Goal: Information Seeking & Learning: Learn about a topic

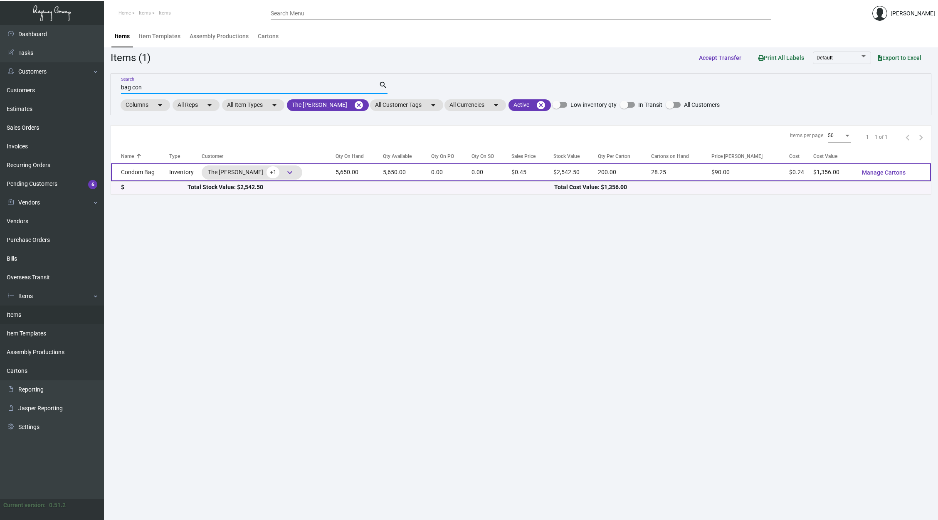
click at [374, 171] on td "5,650.00" at bounding box center [359, 172] width 47 height 18
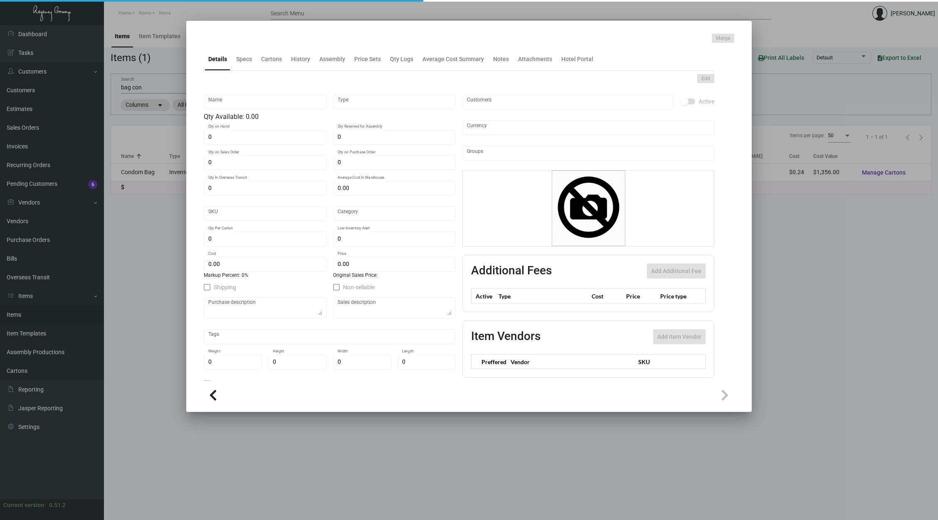
type input "Condom Bag"
type input "Inventory"
type input "5,650"
type input "$ 0.00"
type input "Overseas"
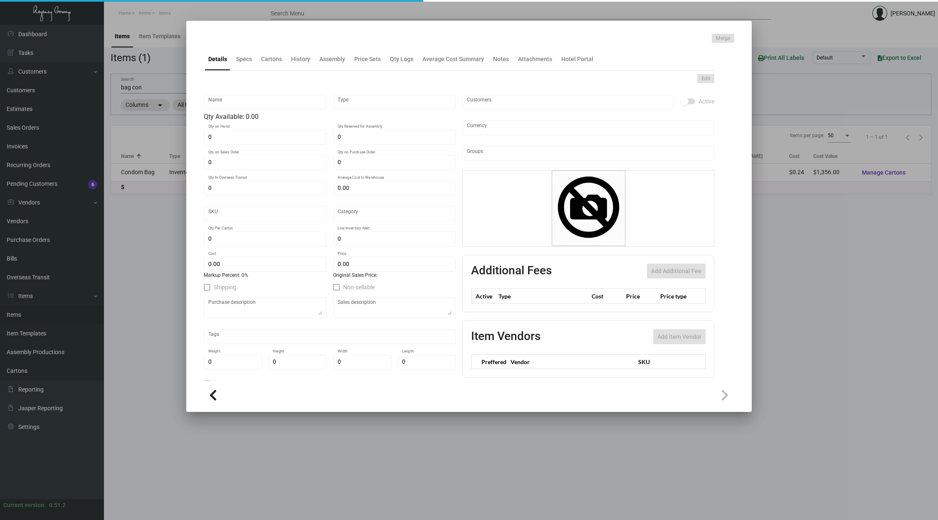
type input "200"
type input "$ 0.24"
type input "$ 0.45"
checkbox input "true"
type input "United States Dollar $"
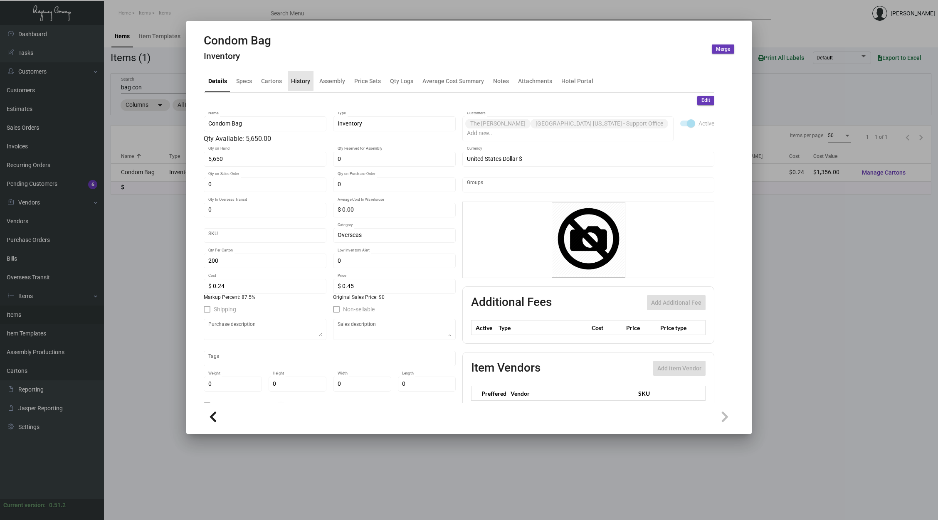
click at [297, 79] on div "History" at bounding box center [300, 81] width 19 height 9
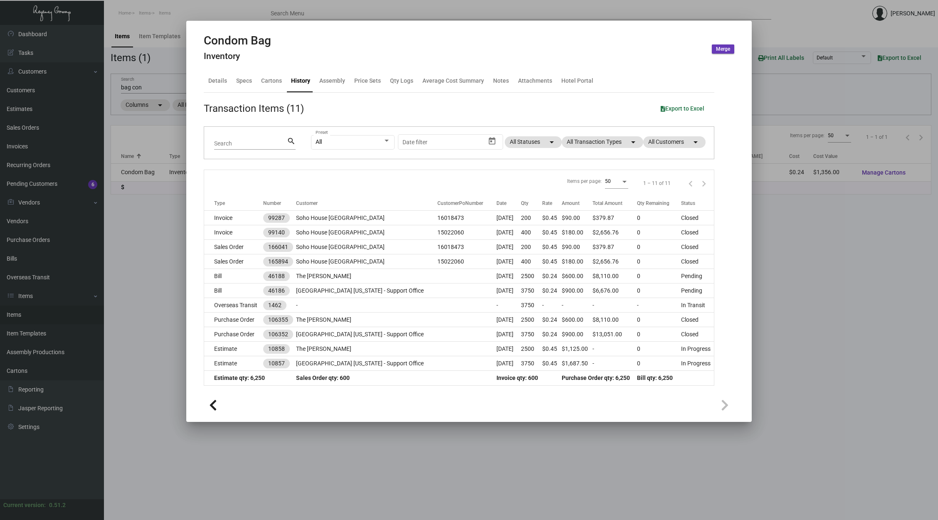
click at [582, 150] on div "All Preset Start date – Date filter All Statuses arrow_drop_down All Transactio…" at bounding box center [507, 143] width 393 height 32
click at [590, 142] on mat-chip "All Transaction Types arrow_drop_down" at bounding box center [603, 142] width 82 height 12
click at [592, 228] on span "Sales Order" at bounding box center [593, 229] width 30 height 10
click at [571, 232] on input "Sales Order" at bounding box center [571, 232] width 0 height 0
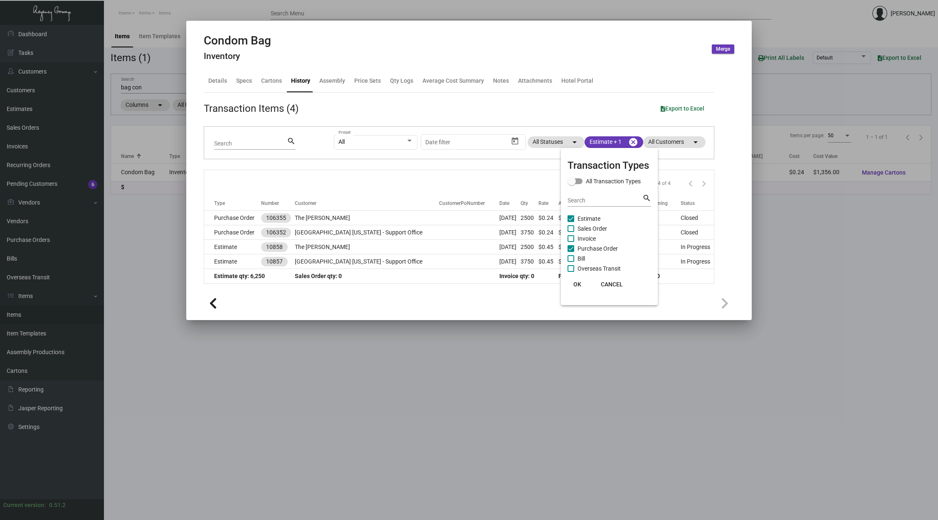
click at [592, 228] on span "Sales Order" at bounding box center [593, 229] width 30 height 10
click at [571, 232] on input "Sales Order" at bounding box center [571, 232] width 0 height 0
checkbox input "true"
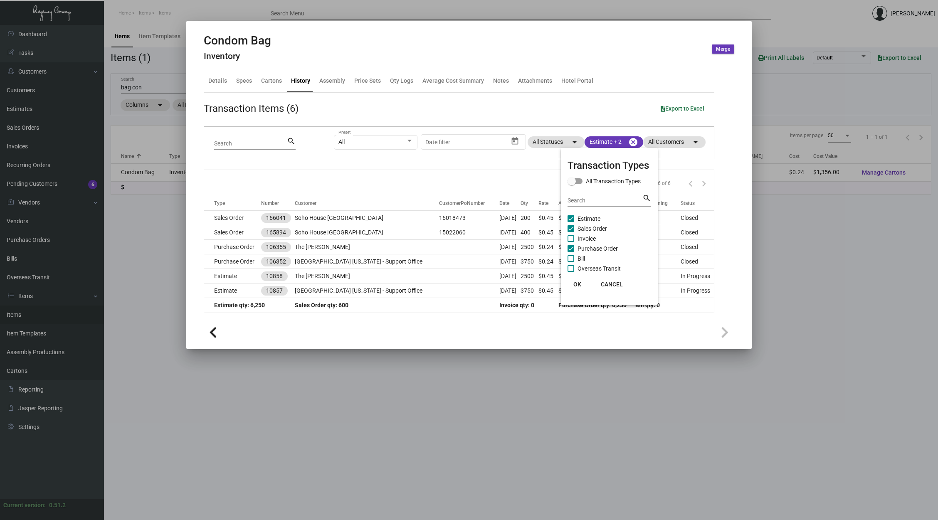
click at [466, 179] on div at bounding box center [469, 260] width 938 height 520
click at [136, 88] on div at bounding box center [469, 260] width 938 height 520
click at [136, 88] on input "bag con" at bounding box center [250, 87] width 258 height 7
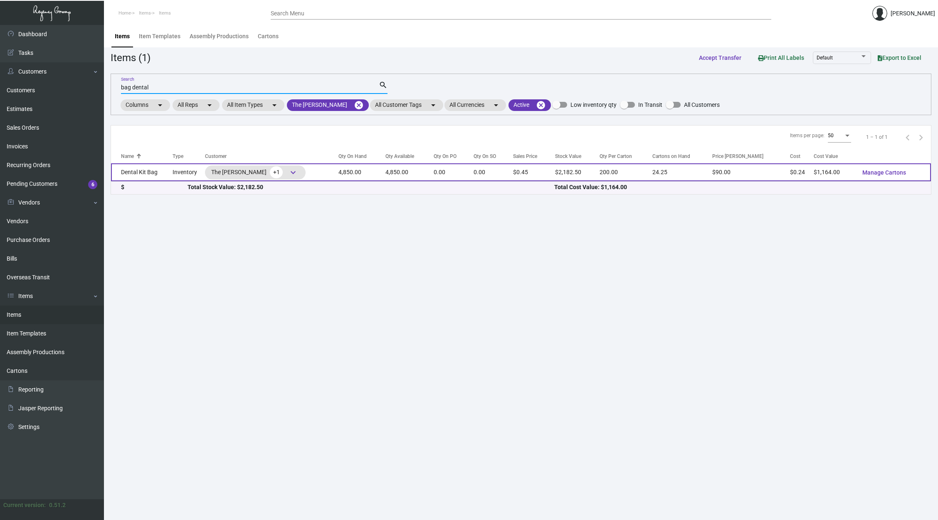
type input "bag dental"
click at [374, 169] on td "4,850.00" at bounding box center [362, 172] width 47 height 18
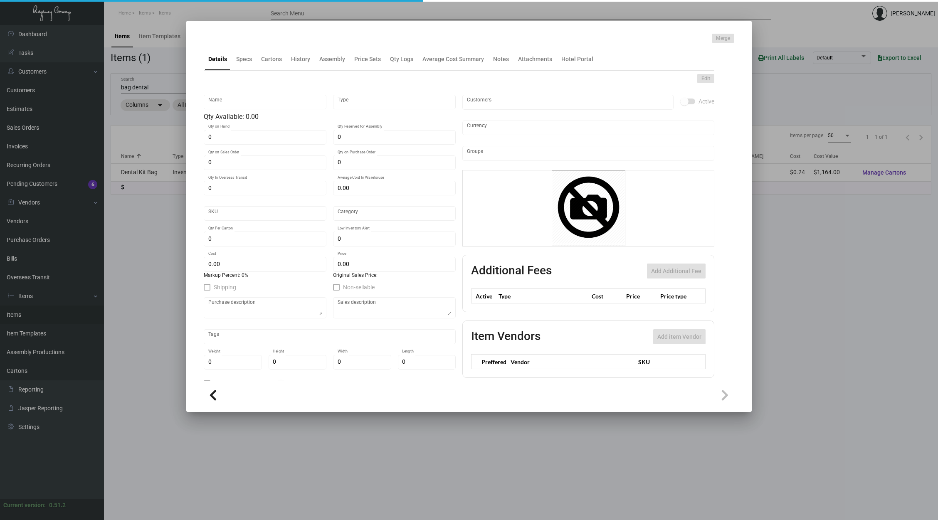
type input "Dental Kit Bag"
type input "Inventory"
type input "4,850"
type input "$ 0.00"
type input "Overseas"
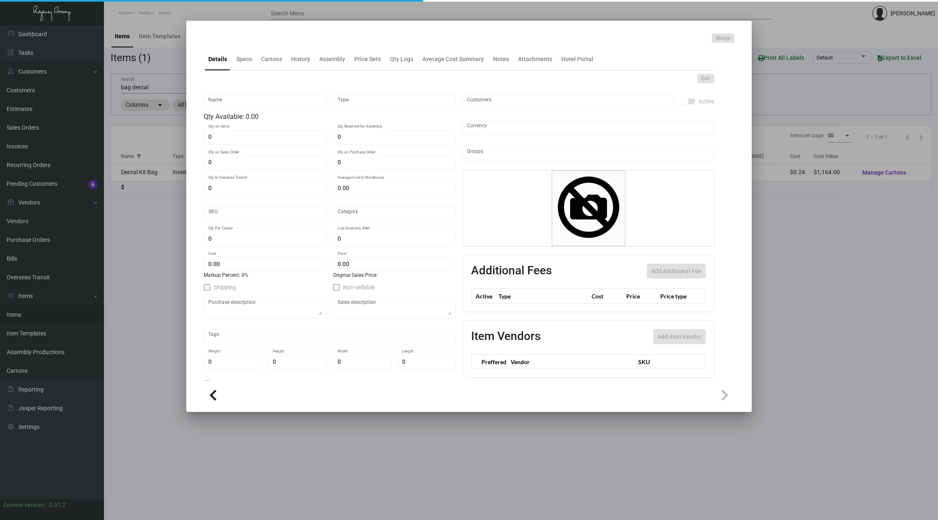
type input "200"
type input "$ 0.24"
type input "$ 0.45"
checkbox input "true"
type input "United States Dollar $"
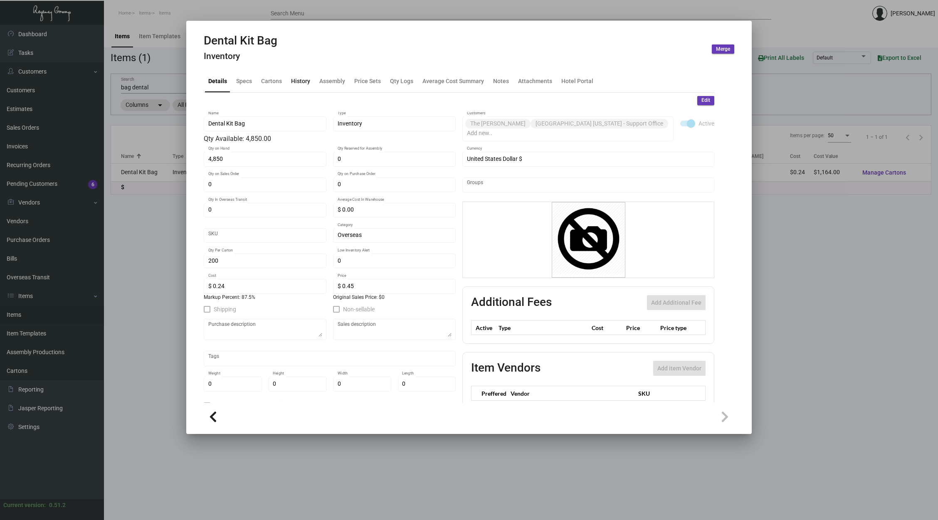
click at [302, 80] on div "History" at bounding box center [300, 81] width 19 height 9
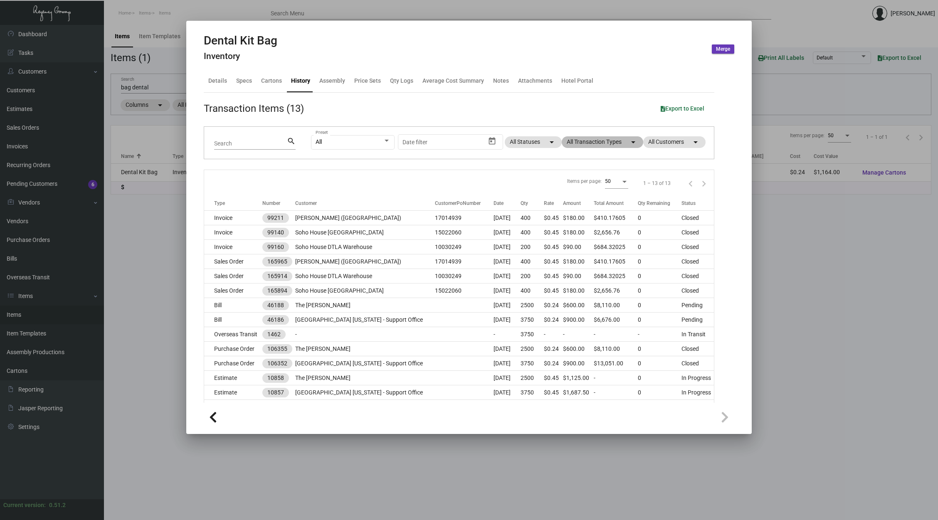
click at [604, 145] on mat-chip "All Transaction Types arrow_drop_down" at bounding box center [603, 142] width 82 height 12
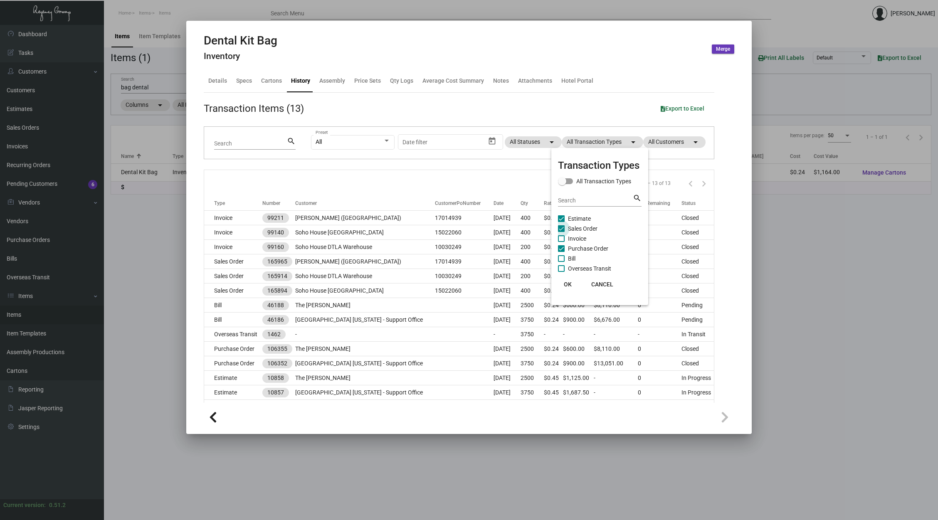
click at [578, 228] on span "Sales Order" at bounding box center [583, 229] width 30 height 10
click at [561, 232] on input "Sales Order" at bounding box center [561, 232] width 0 height 0
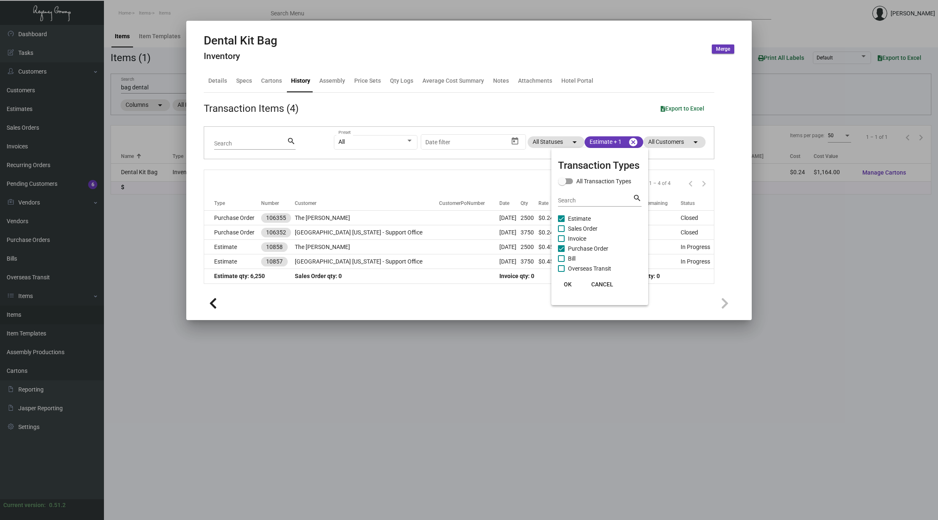
click at [578, 228] on span "Sales Order" at bounding box center [583, 229] width 30 height 10
click at [561, 232] on input "Sales Order" at bounding box center [561, 232] width 0 height 0
checkbox input "true"
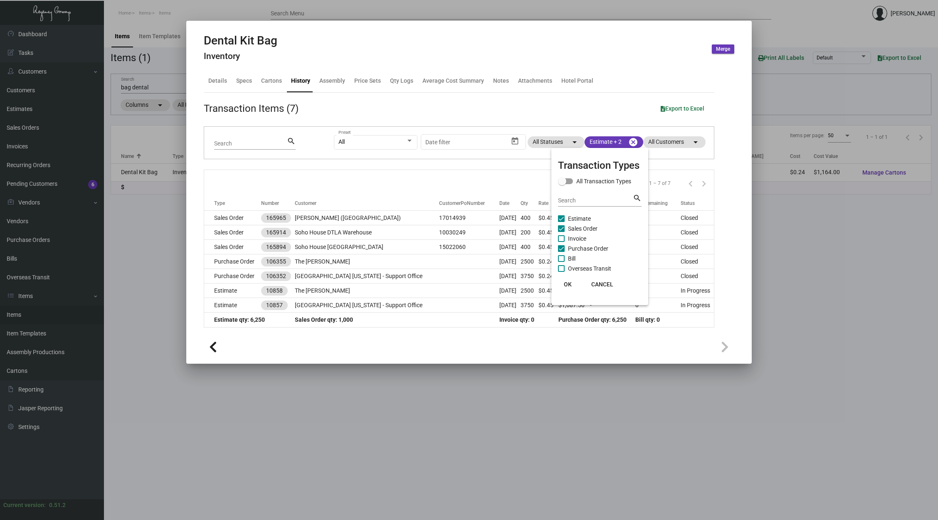
click at [502, 180] on div at bounding box center [469, 260] width 938 height 520
click at [140, 86] on div at bounding box center [469, 260] width 938 height 520
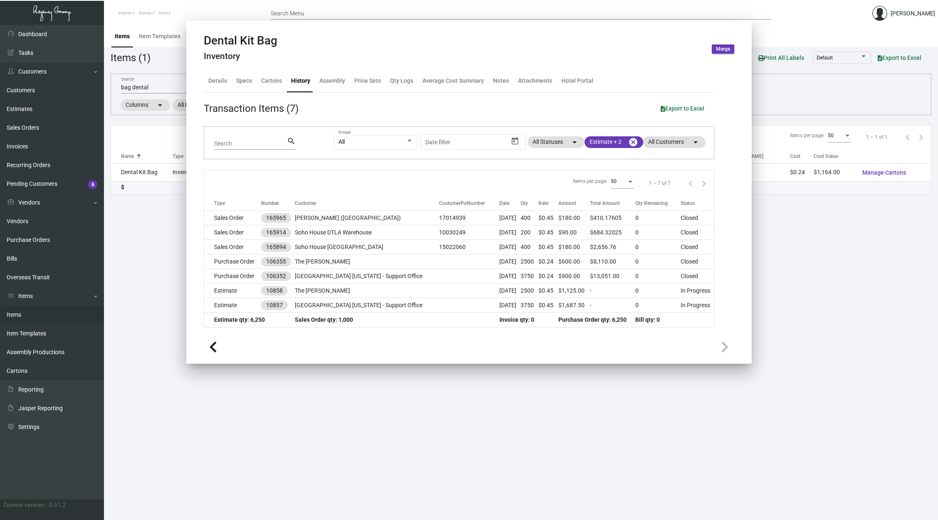
click at [140, 86] on input "bag dental" at bounding box center [250, 87] width 258 height 7
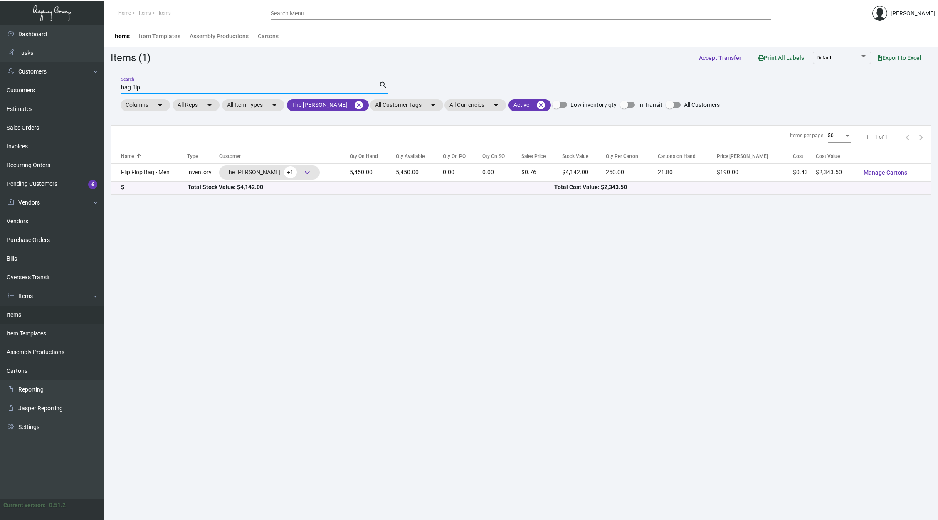
type input "bag flip"
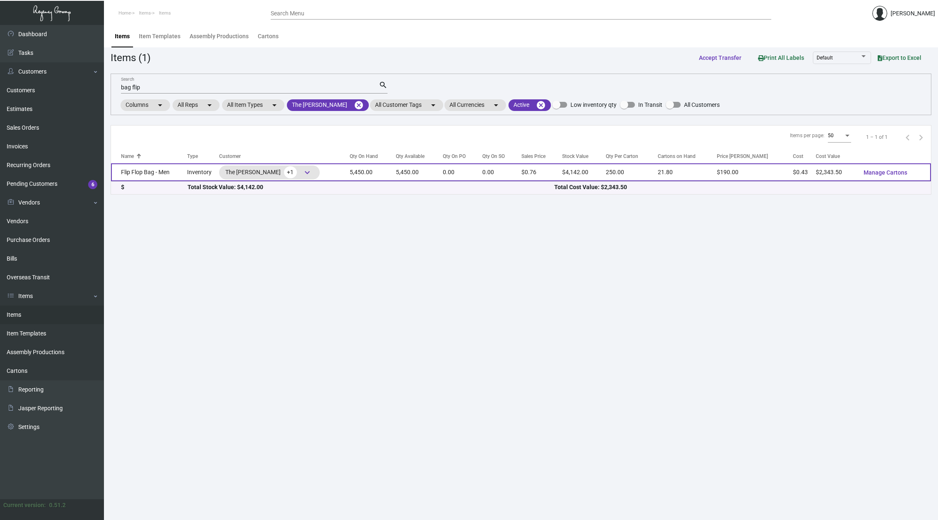
click at [417, 178] on td "5,450.00" at bounding box center [419, 172] width 47 height 18
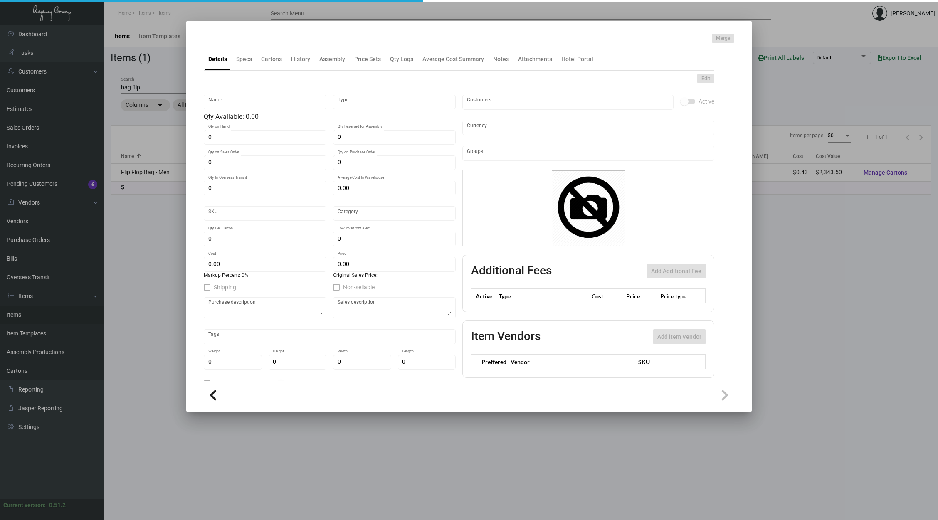
type input "Flip Flop Bag - Men"
type input "Inventory"
type input "5,450"
type input "$ 0.00"
type input "Overseas"
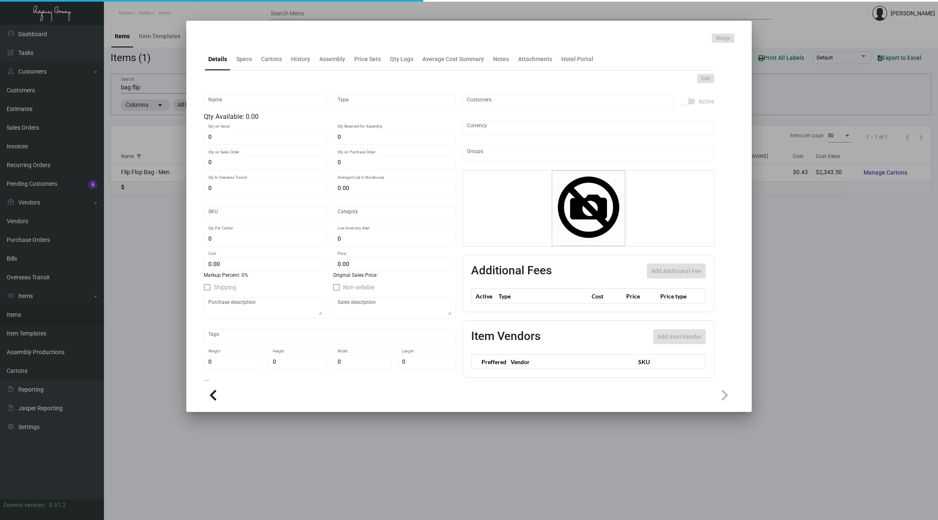
type input "250"
type input "$ 0.43"
type input "$ 0.76"
checkbox input "true"
type input "United States Dollar $"
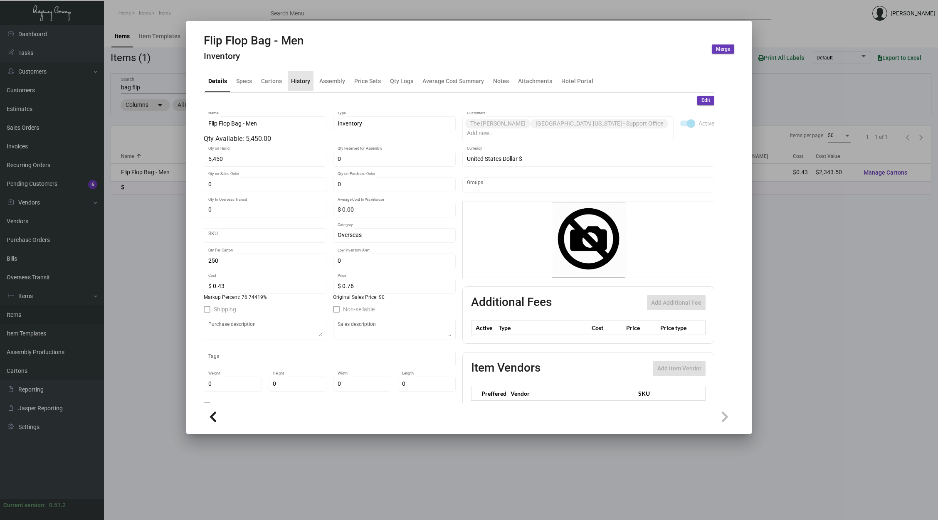
click at [296, 82] on div "History" at bounding box center [300, 81] width 19 height 9
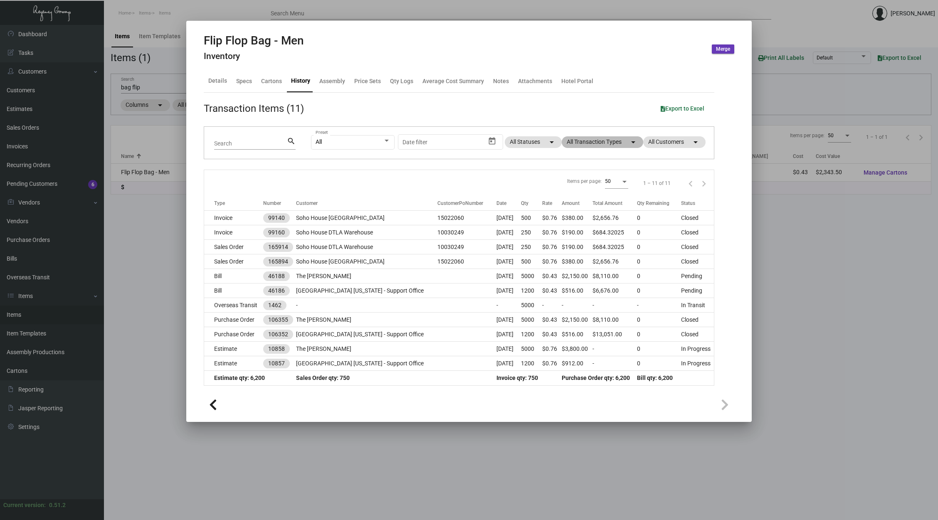
click at [600, 143] on mat-chip "All Transaction Types arrow_drop_down" at bounding box center [603, 142] width 82 height 12
click at [594, 220] on span "Estimate" at bounding box center [589, 219] width 23 height 10
click at [571, 222] on input "Estimate" at bounding box center [571, 222] width 0 height 0
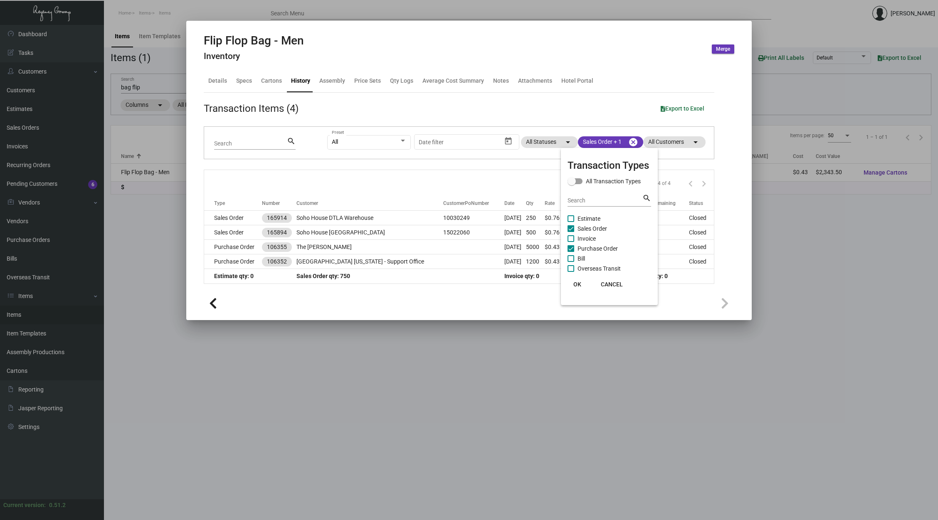
click at [594, 220] on span "Estimate" at bounding box center [589, 219] width 23 height 10
click at [571, 222] on input "Estimate" at bounding box center [571, 222] width 0 height 0
checkbox input "true"
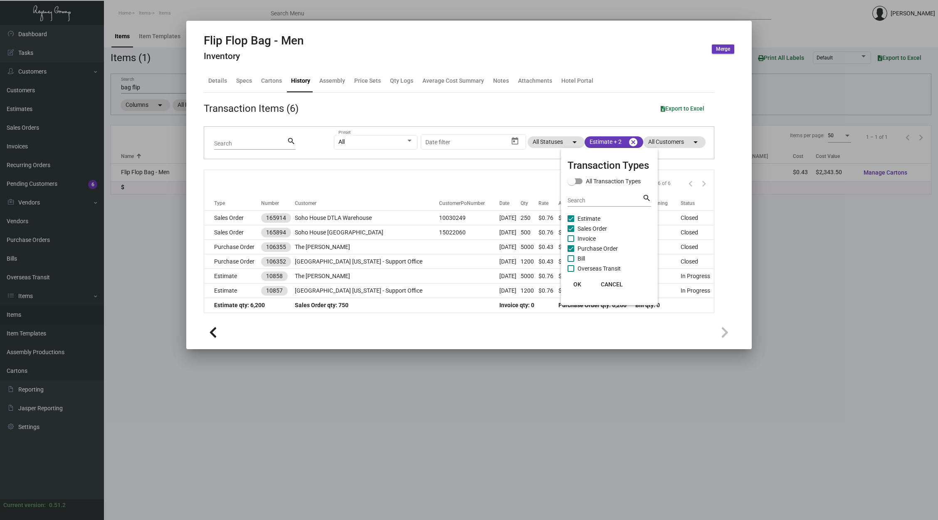
click at [484, 181] on div at bounding box center [469, 260] width 938 height 520
click at [138, 87] on div at bounding box center [469, 260] width 938 height 520
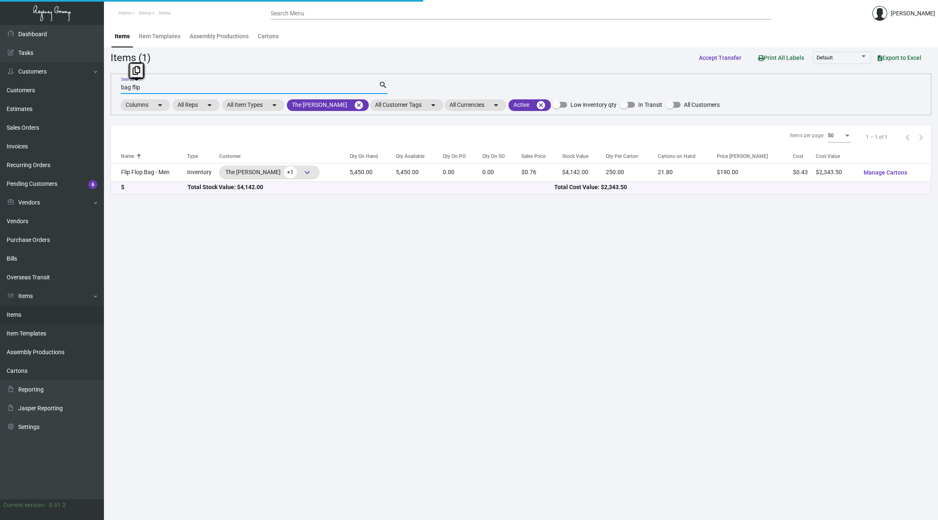
click at [138, 87] on input "bag flip" at bounding box center [250, 87] width 258 height 7
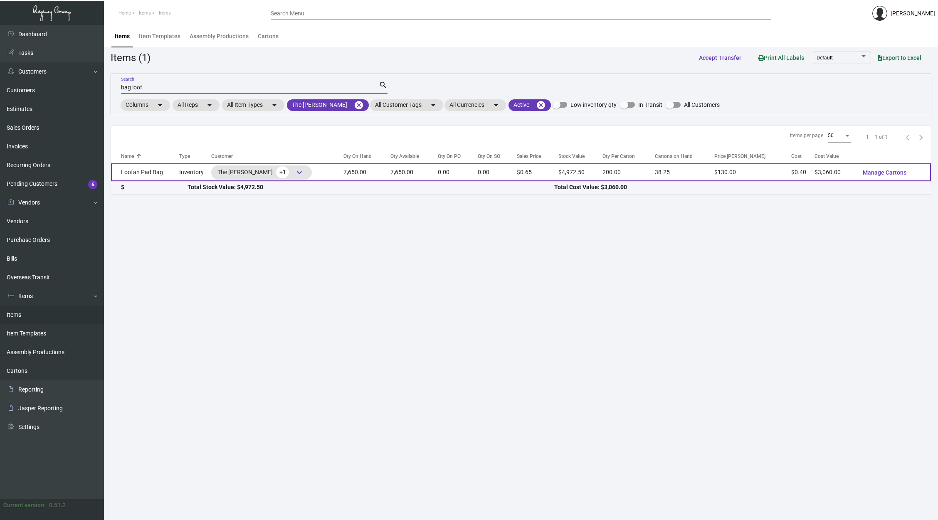
type input "bag loof"
click at [333, 175] on div "The [PERSON_NAME] +1 keyboard_arrow_down" at bounding box center [277, 173] width 132 height 14
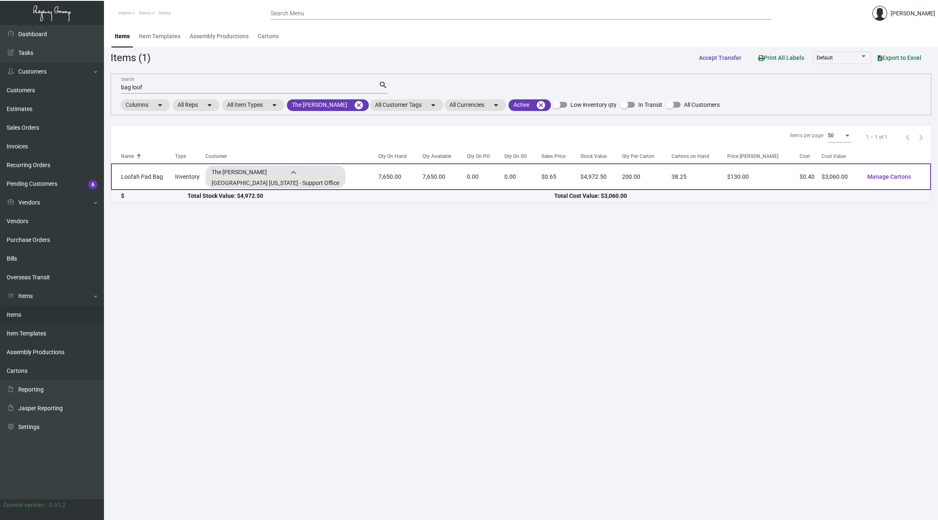
click at [381, 171] on td "7,650.00" at bounding box center [400, 176] width 44 height 27
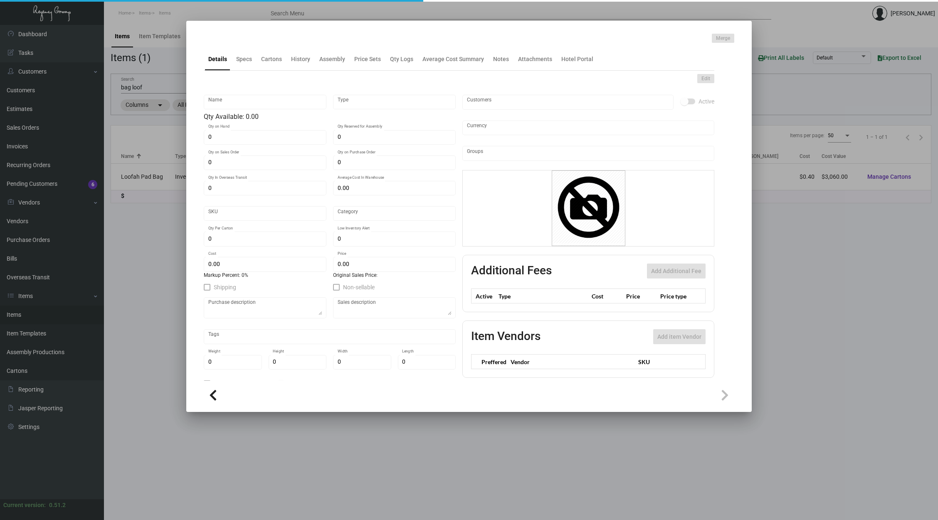
type input "Loofah Pad Bag"
type input "Inventory"
type input "7,650"
type input "$ 0.00"
type input "Overseas"
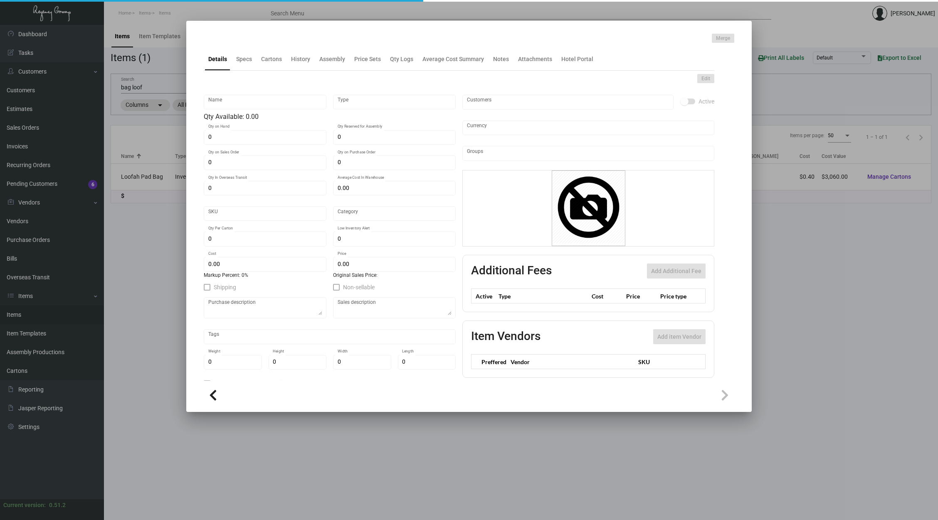
type input "200"
type input "$ 0.40"
type input "$ 0.65"
checkbox input "true"
type input "United States Dollar $"
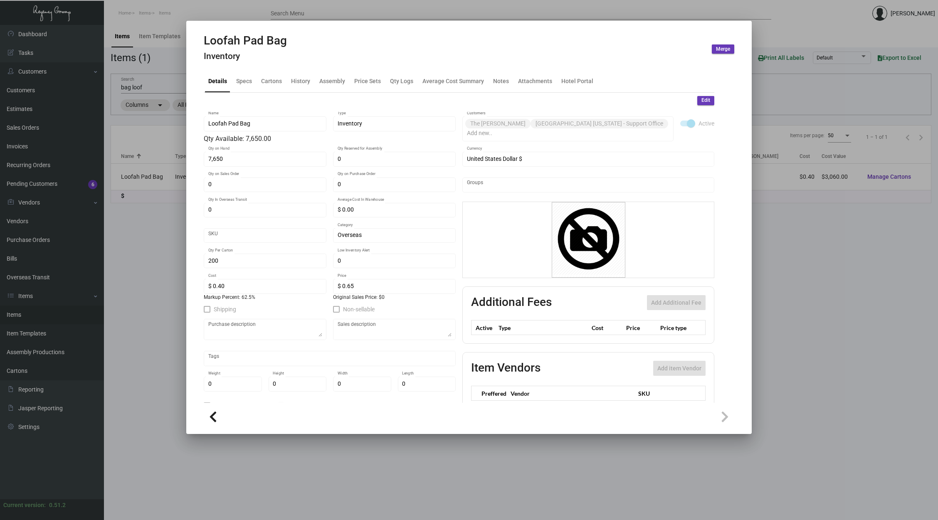
click at [305, 61] on div "Loofah Pad Bag Inventory Merge" at bounding box center [469, 49] width 531 height 31
click at [304, 82] on div "History" at bounding box center [300, 81] width 19 height 9
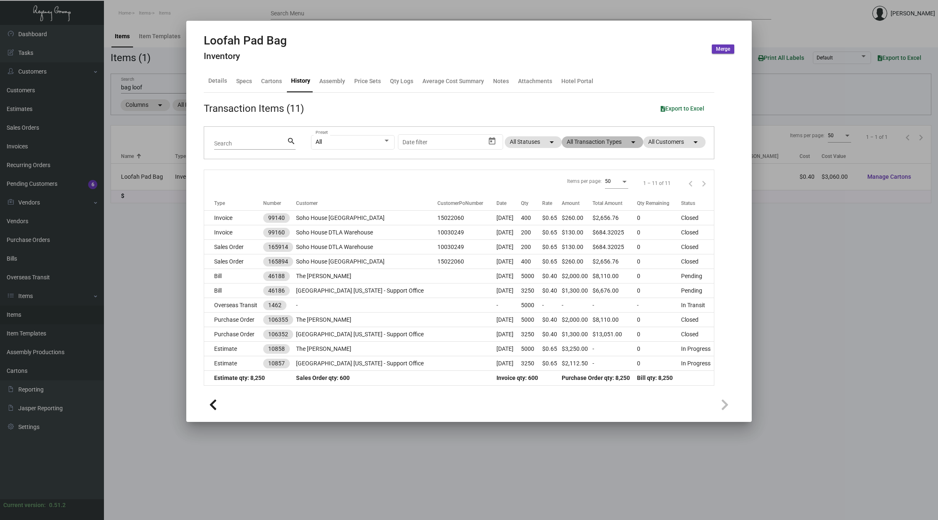
click at [578, 147] on mat-chip "All Transaction Types arrow_drop_down" at bounding box center [603, 142] width 82 height 12
click at [591, 225] on span "Sales Order" at bounding box center [593, 229] width 30 height 10
click at [571, 232] on input "Sales Order" at bounding box center [571, 232] width 0 height 0
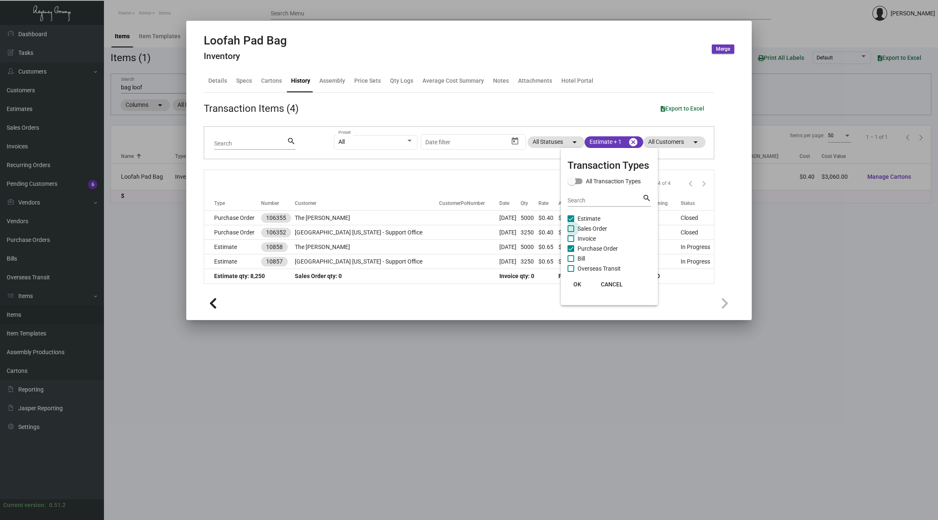
click at [591, 225] on span "Sales Order" at bounding box center [593, 229] width 30 height 10
click at [571, 232] on input "Sales Order" at bounding box center [571, 232] width 0 height 0
checkbox input "true"
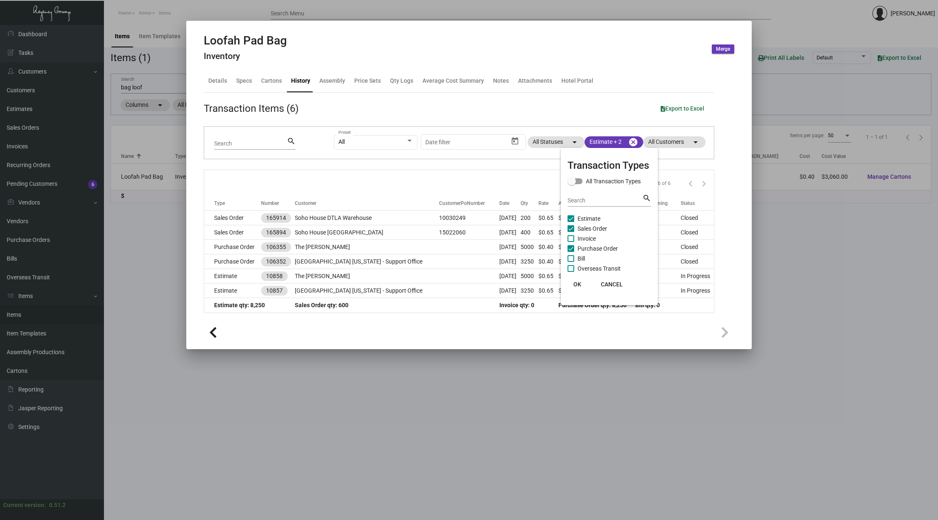
click at [488, 173] on div at bounding box center [469, 260] width 938 height 520
click at [138, 91] on div at bounding box center [469, 260] width 938 height 520
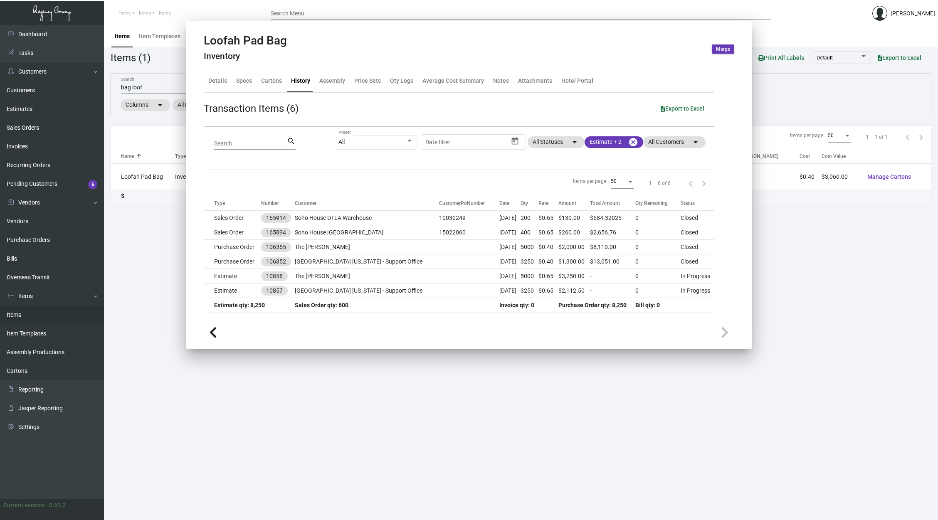
click at [138, 91] on input "bag loof" at bounding box center [250, 87] width 258 height 7
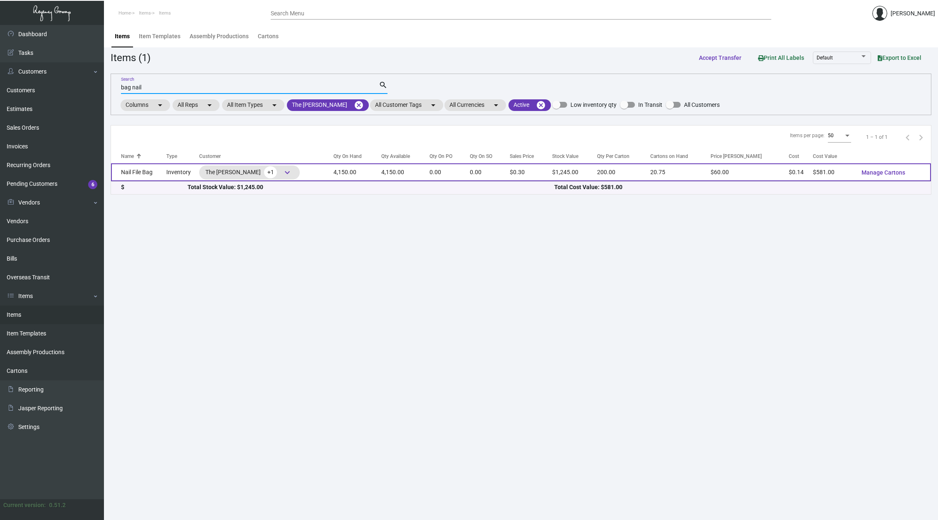
type input "bag nail"
click at [393, 173] on td "4,150.00" at bounding box center [405, 172] width 48 height 18
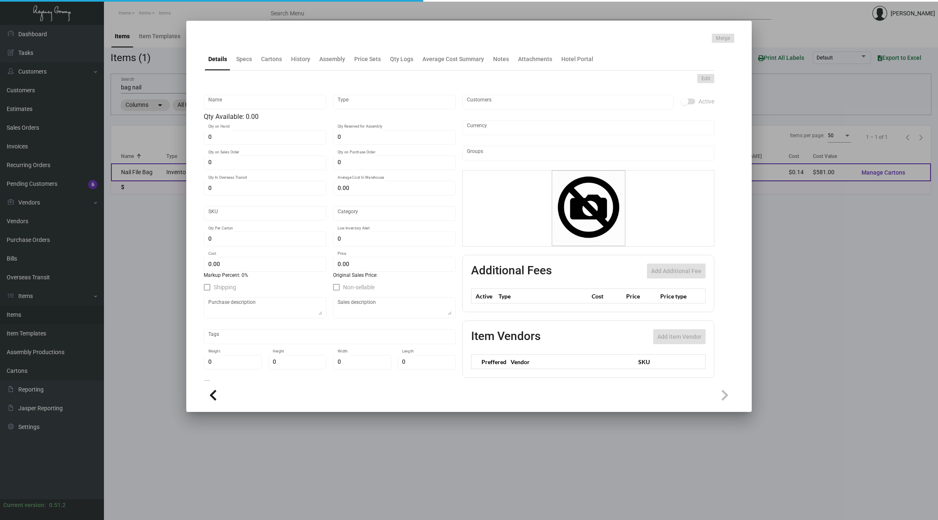
type input "Nail File Bag"
type input "Inventory"
type input "4,150"
type input "$ 0.00"
type input "Overseas"
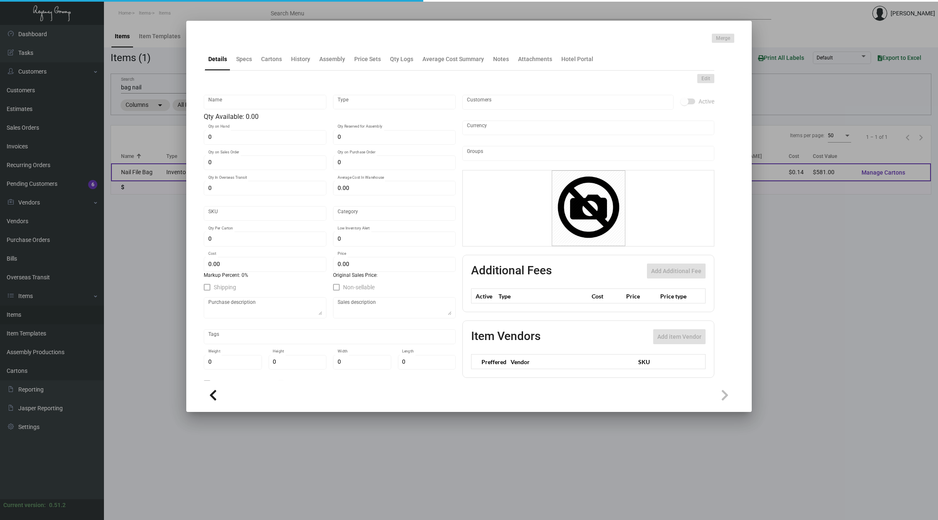
type input "200"
type input "$ 0.14"
type input "$ 0.30"
checkbox input "true"
type input "United States Dollar $"
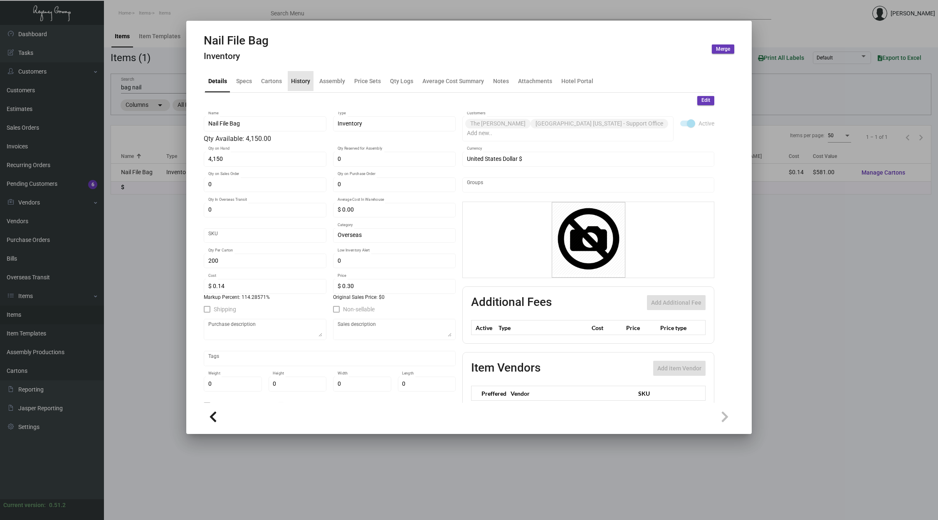
click at [302, 83] on div "History" at bounding box center [300, 81] width 19 height 9
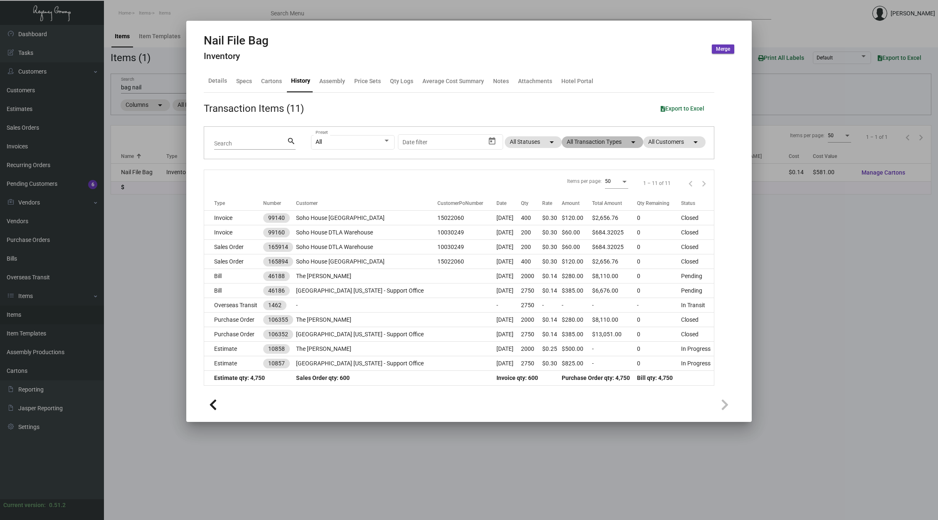
click at [572, 141] on mat-chip "All Transaction Types arrow_drop_down" at bounding box center [603, 142] width 82 height 12
click at [587, 225] on span "Sales Order" at bounding box center [593, 229] width 30 height 10
click at [571, 232] on input "Sales Order" at bounding box center [571, 232] width 0 height 0
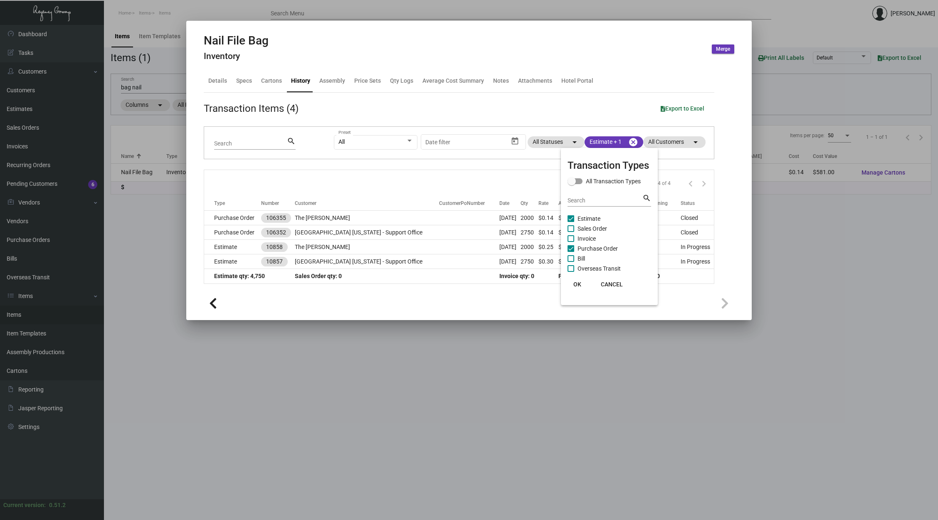
click at [587, 225] on span "Sales Order" at bounding box center [593, 229] width 30 height 10
click at [571, 232] on input "Sales Order" at bounding box center [571, 232] width 0 height 0
checkbox input "true"
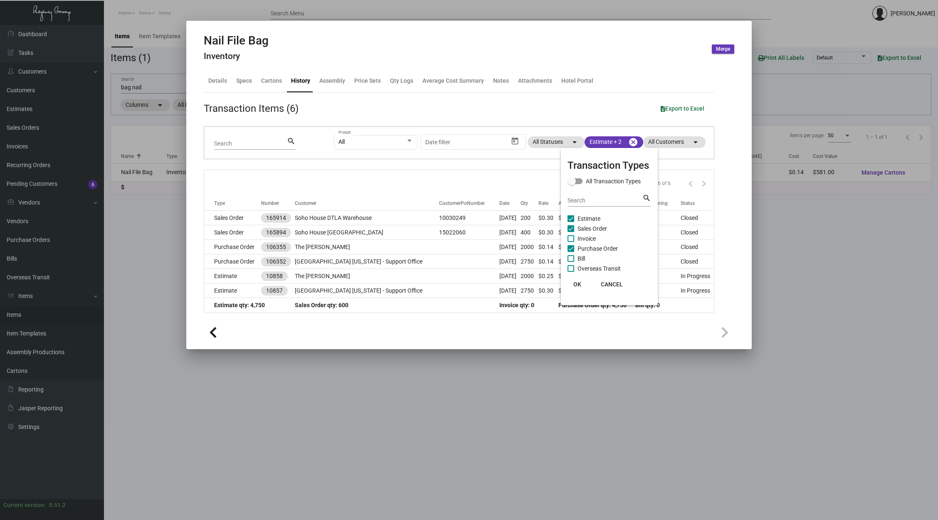
click at [453, 187] on div at bounding box center [469, 260] width 938 height 520
click at [134, 82] on div at bounding box center [469, 260] width 938 height 520
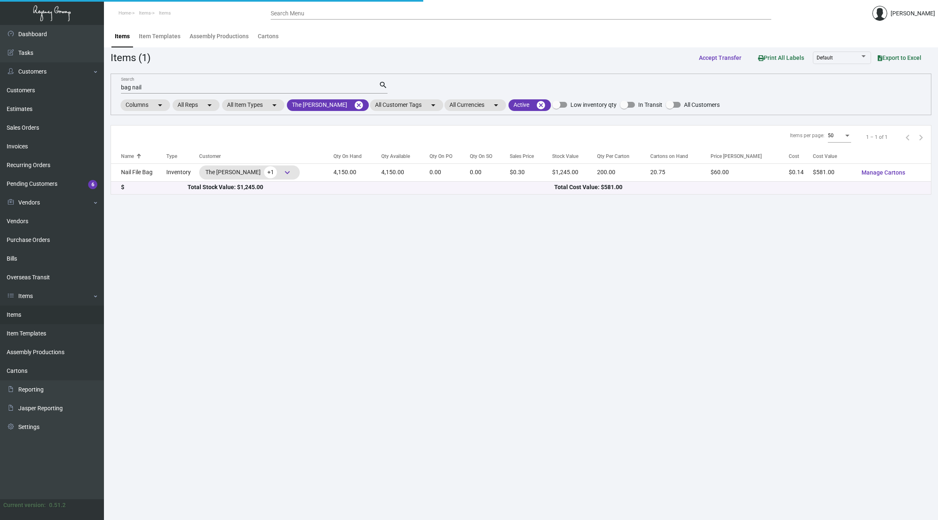
click at [138, 86] on input "bag nail" at bounding box center [250, 87] width 258 height 7
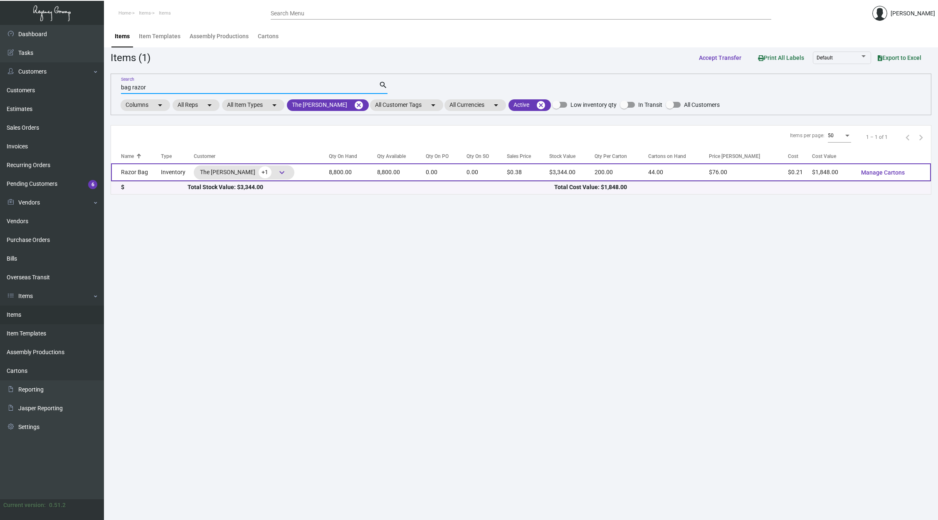
type input "bag razor"
click at [377, 176] on td "8,800.00" at bounding box center [401, 172] width 49 height 18
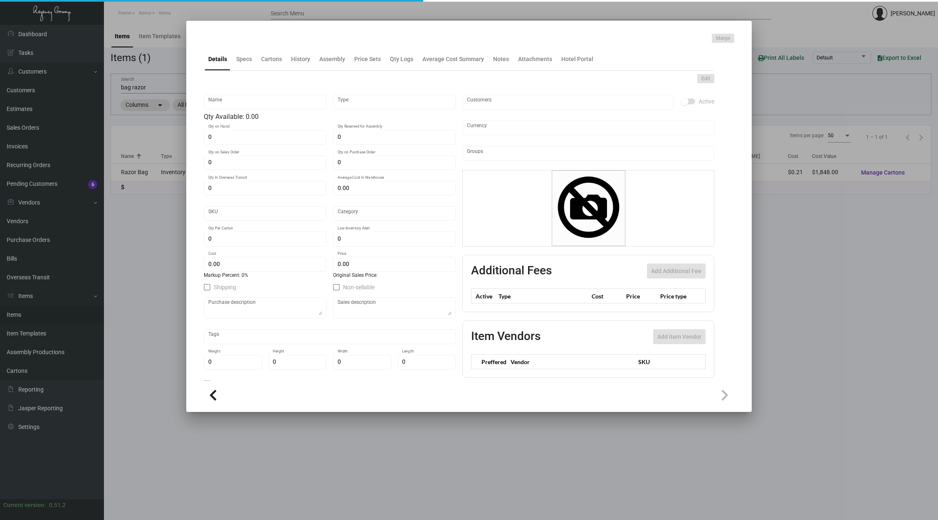
type input "Razor Bag"
type input "Inventory"
type input "8,800"
type input "$ 0.00"
type input "Overseas"
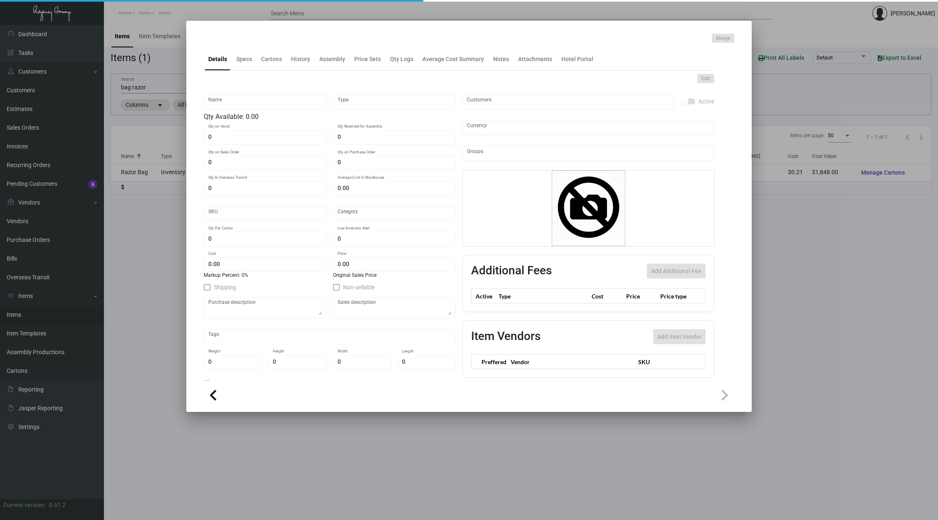
type input "200"
type input "$ 0.21"
type input "$ 0.38"
checkbox input "true"
type input "United States Dollar $"
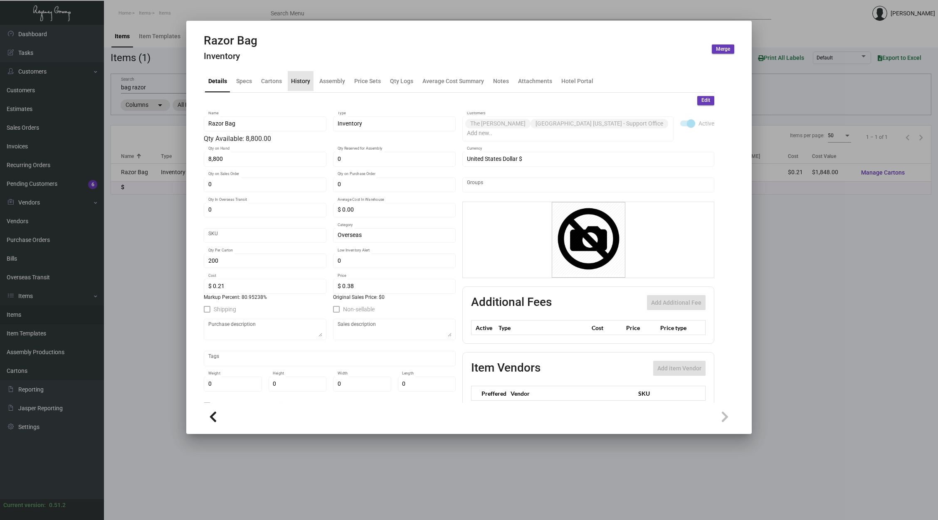
click at [303, 85] on div "History" at bounding box center [300, 81] width 19 height 9
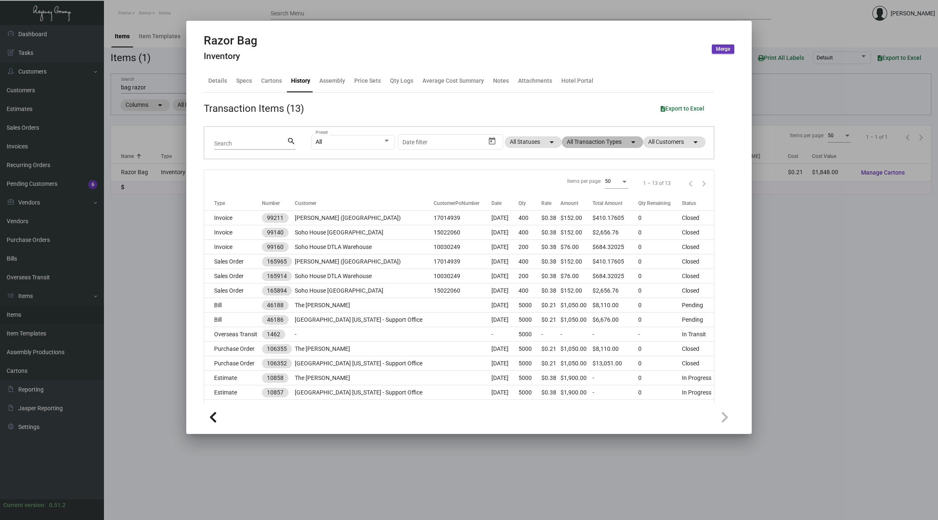
click at [578, 143] on mat-chip "All Transaction Types arrow_drop_down" at bounding box center [603, 142] width 82 height 12
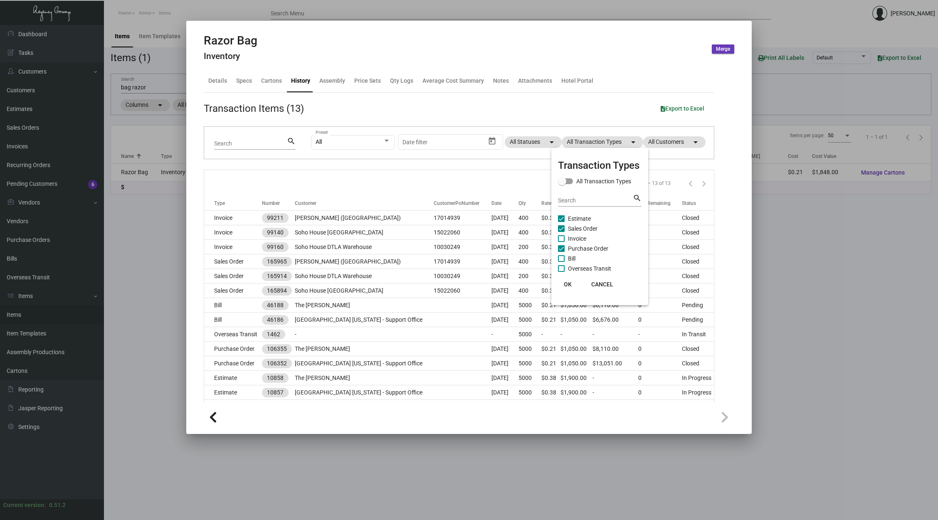
click at [581, 226] on span "Sales Order" at bounding box center [583, 229] width 30 height 10
click at [561, 232] on input "Sales Order" at bounding box center [561, 232] width 0 height 0
click at [581, 226] on span "Sales Order" at bounding box center [583, 229] width 30 height 10
click at [561, 232] on input "Sales Order" at bounding box center [561, 232] width 0 height 0
checkbox input "true"
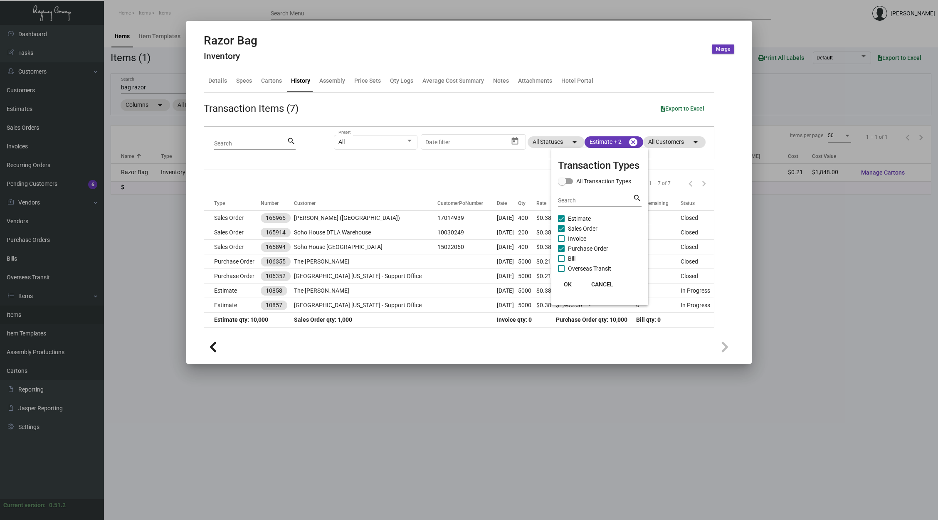
click at [459, 188] on div at bounding box center [469, 260] width 938 height 520
